Goal: Information Seeking & Learning: Learn about a topic

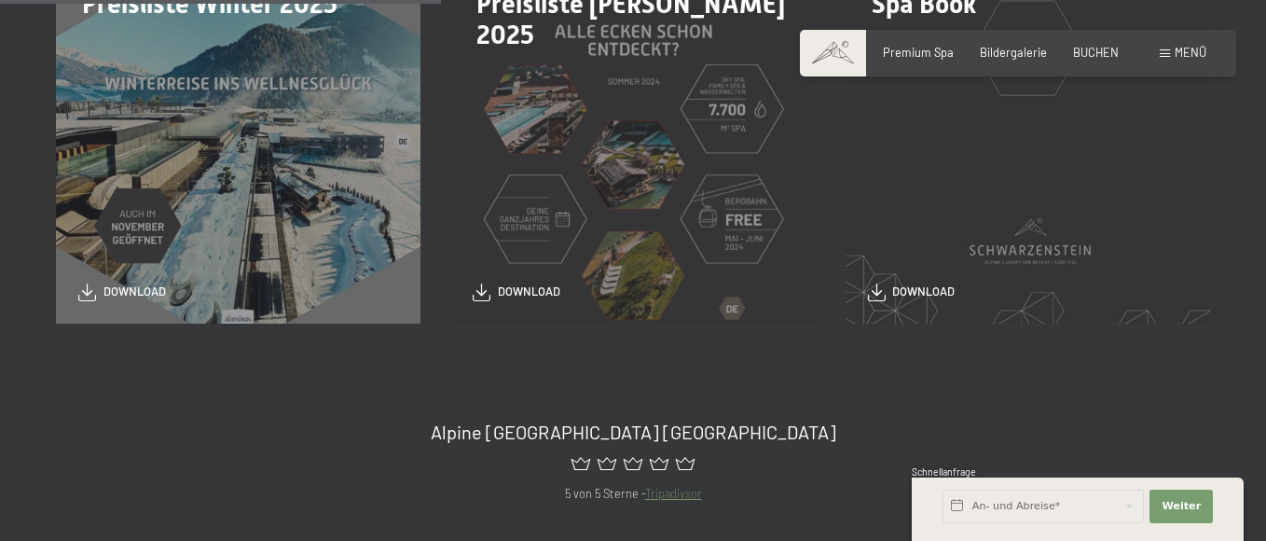
scroll to position [559, 0]
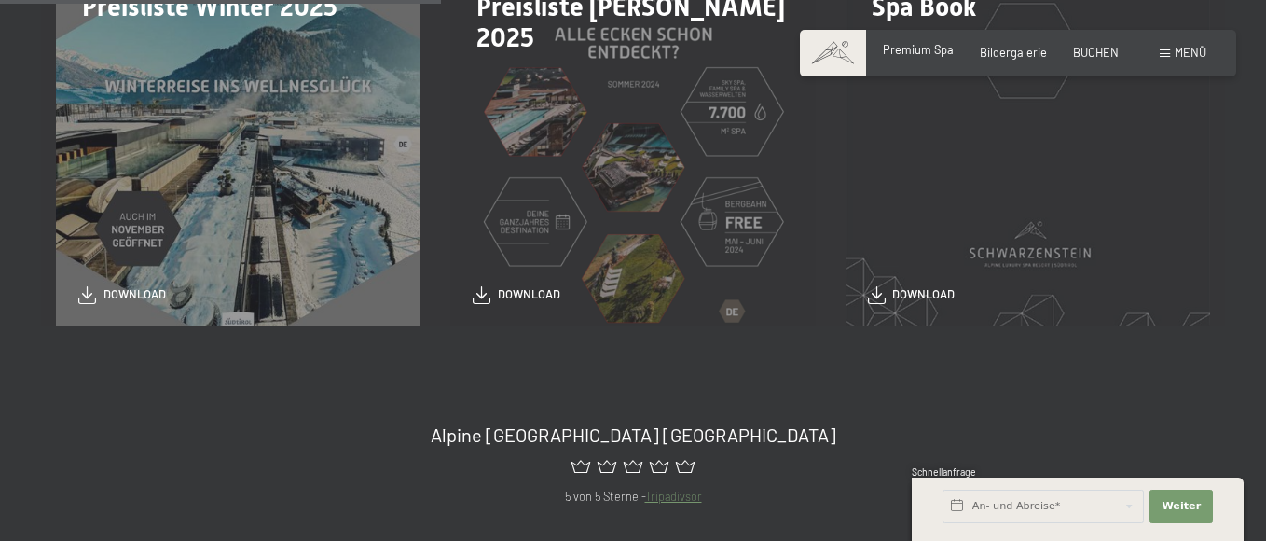
click at [930, 52] on span "Premium Spa" at bounding box center [918, 49] width 71 height 15
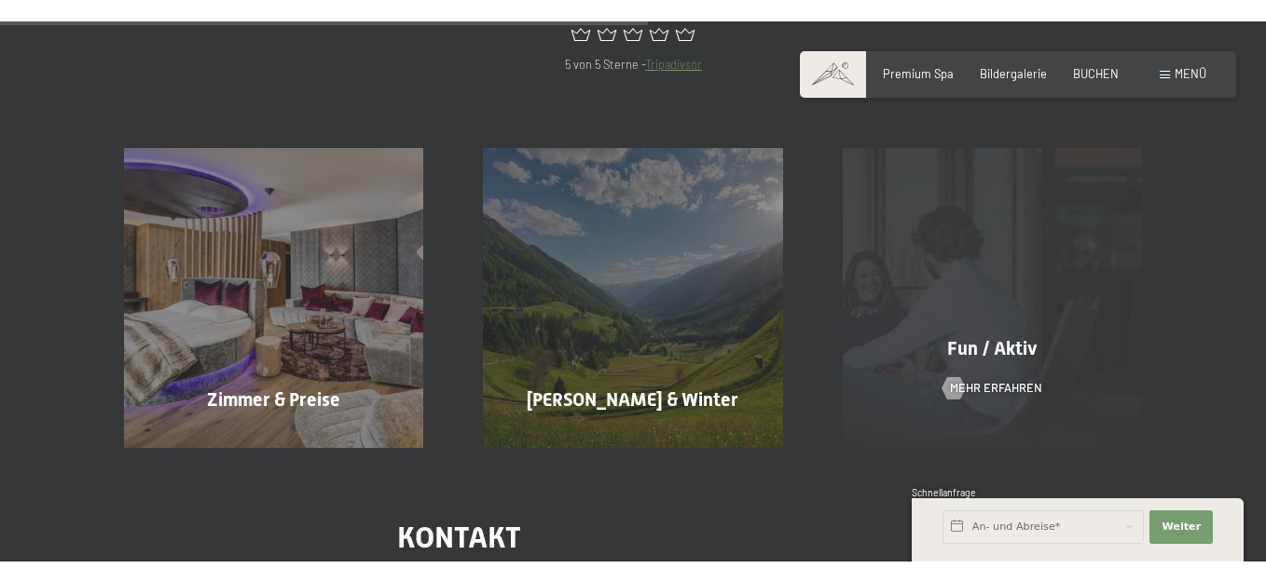
scroll to position [1025, 0]
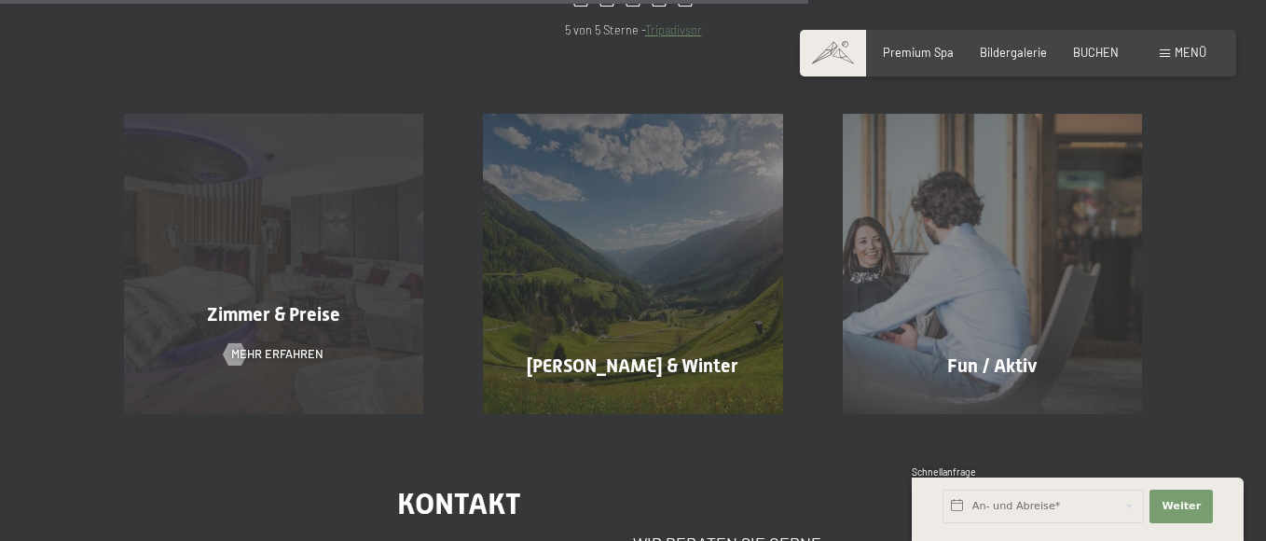
click at [229, 341] on div "Zimmer & Preise Mehr erfahren" at bounding box center [273, 263] width 359 height 299
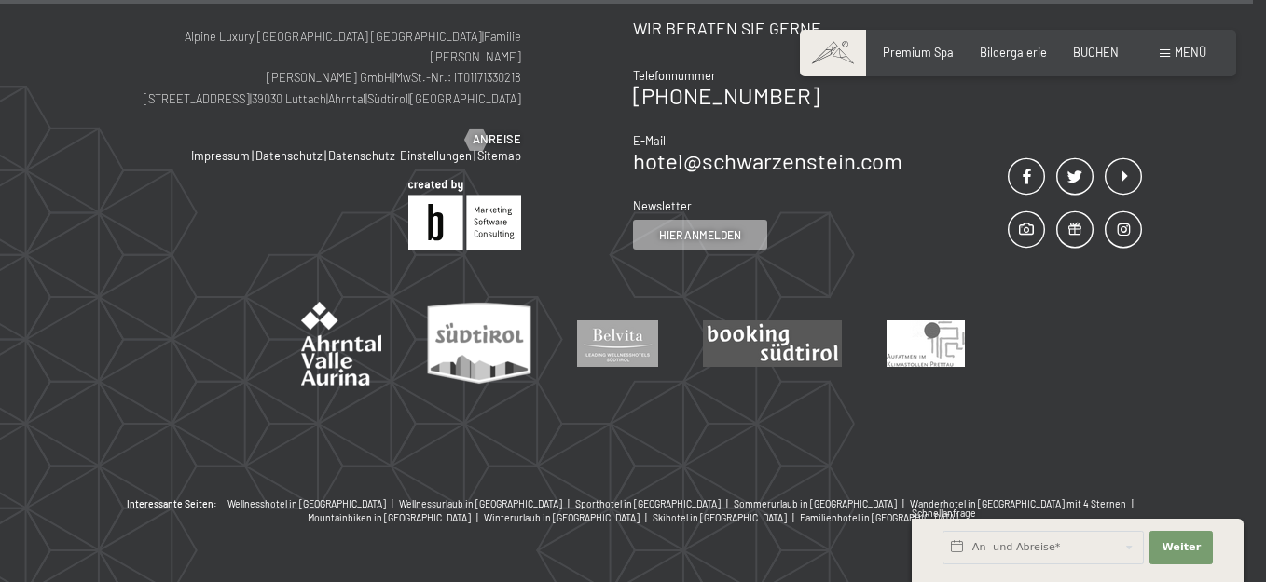
scroll to position [1565, 0]
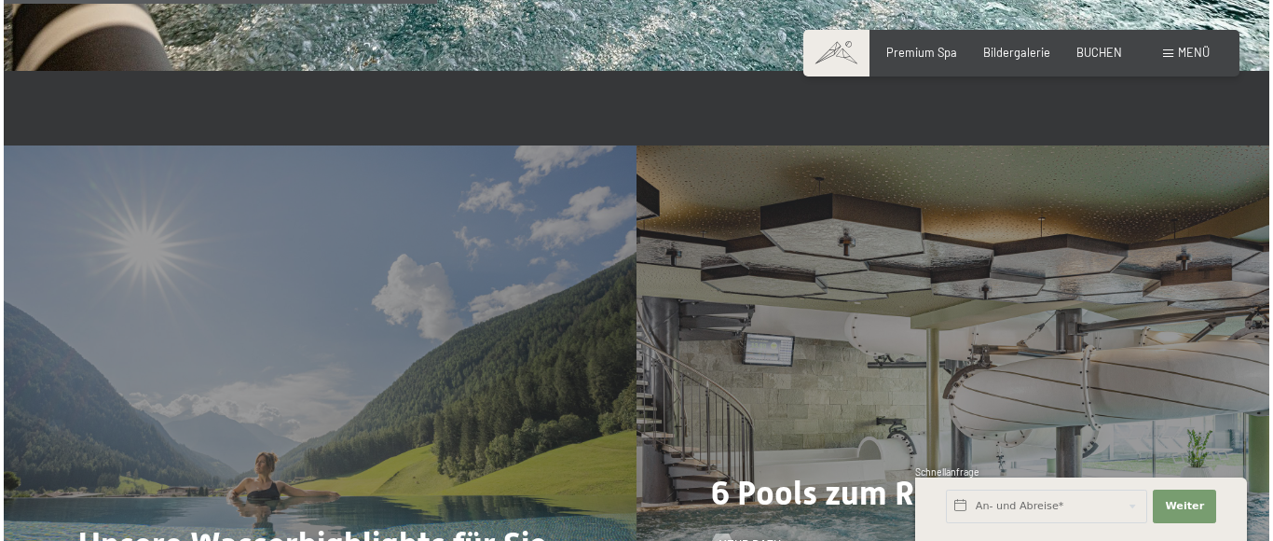
scroll to position [3635, 0]
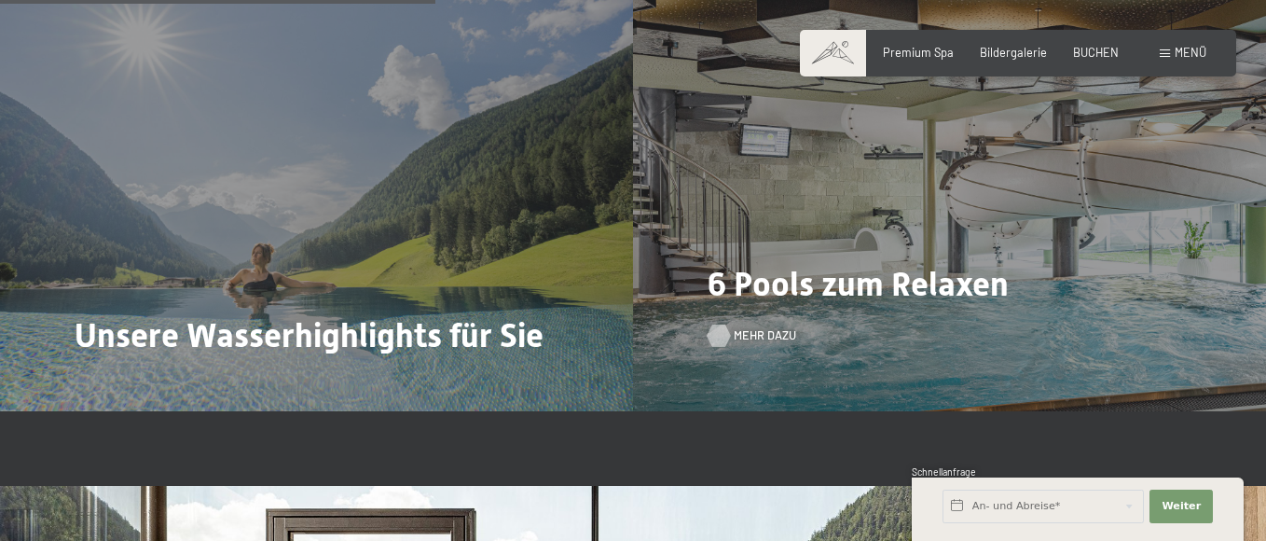
click at [765, 336] on span "Mehr dazu" at bounding box center [764, 335] width 62 height 17
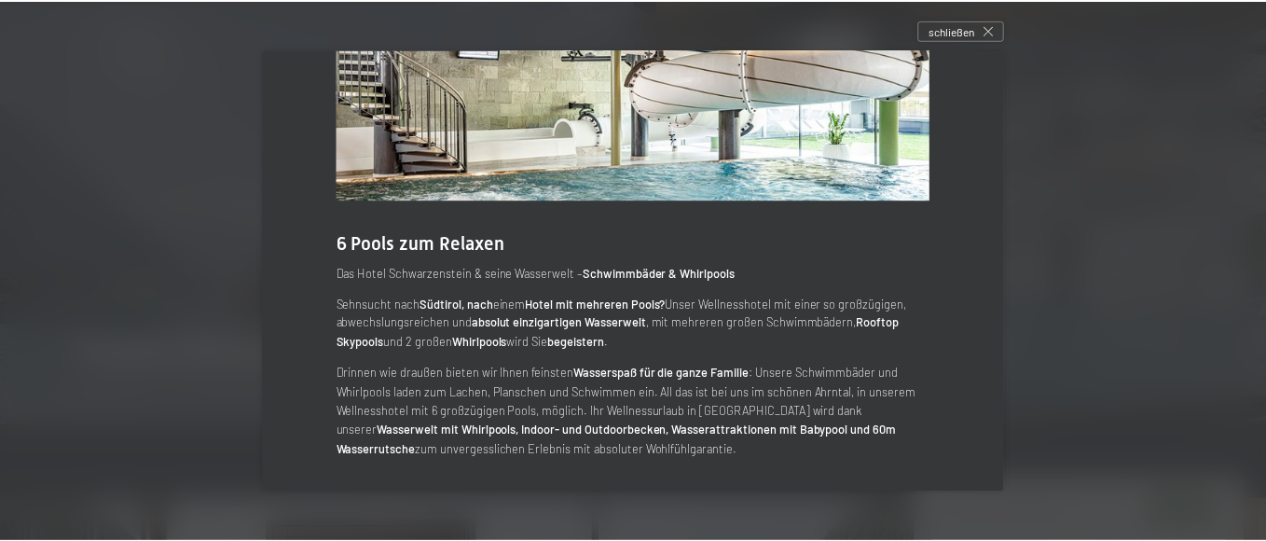
scroll to position [0, 0]
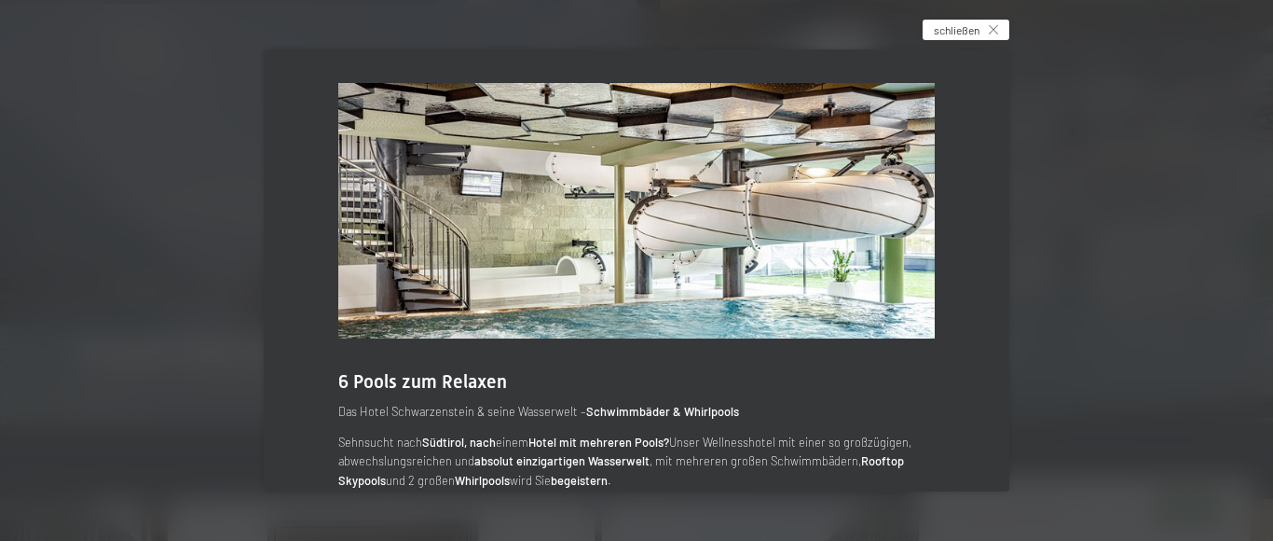
click at [967, 30] on span "schließen" at bounding box center [957, 30] width 46 height 16
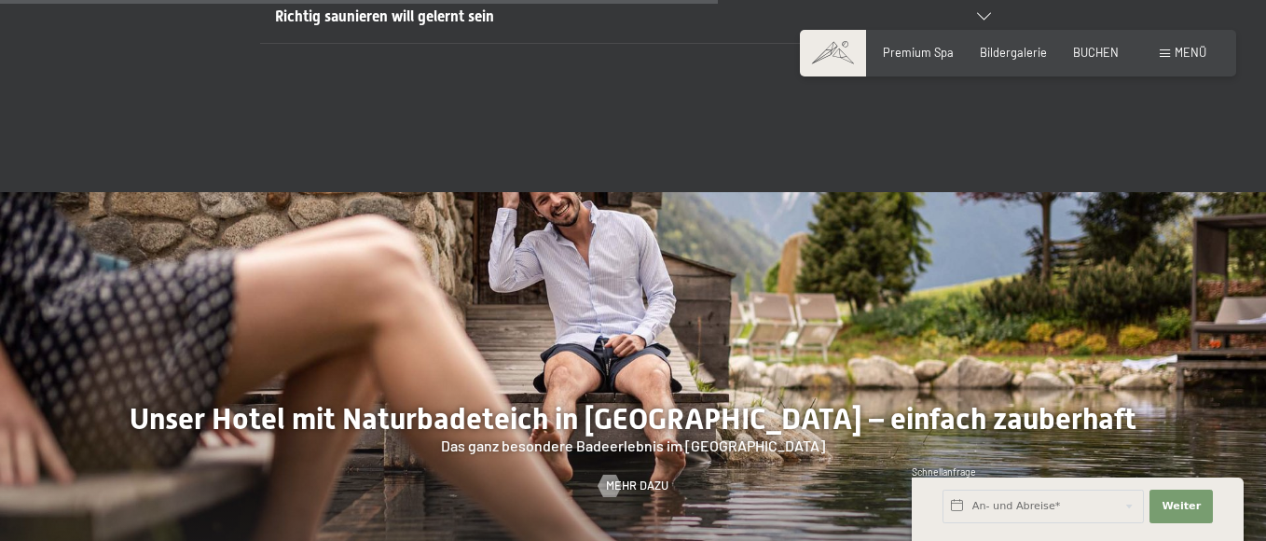
scroll to position [4939, 0]
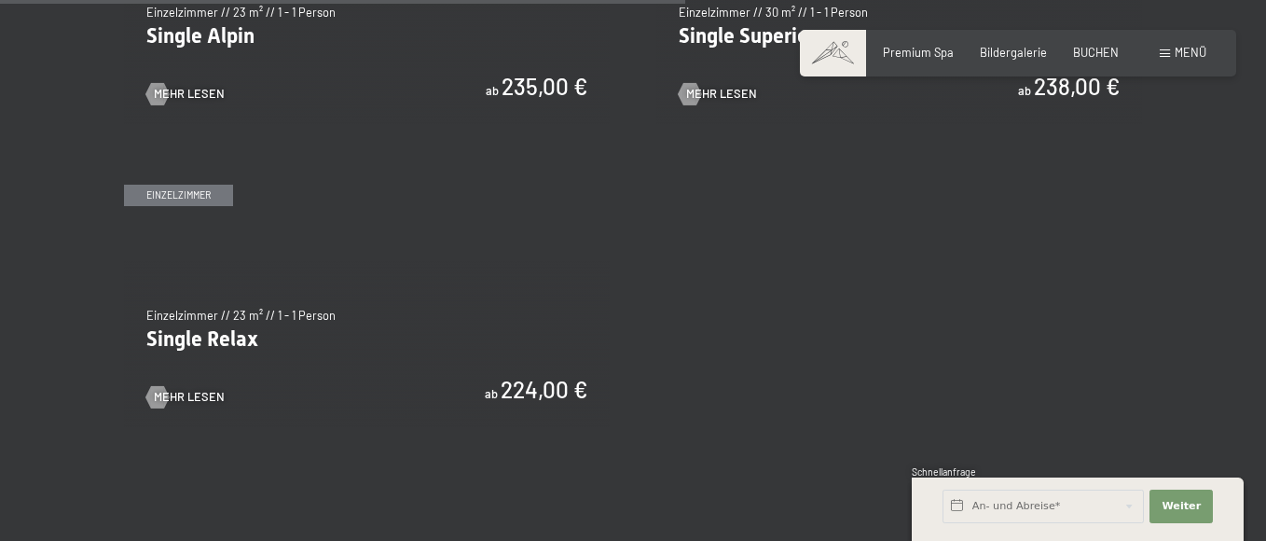
scroll to position [2703, 0]
